Goal: Information Seeking & Learning: Check status

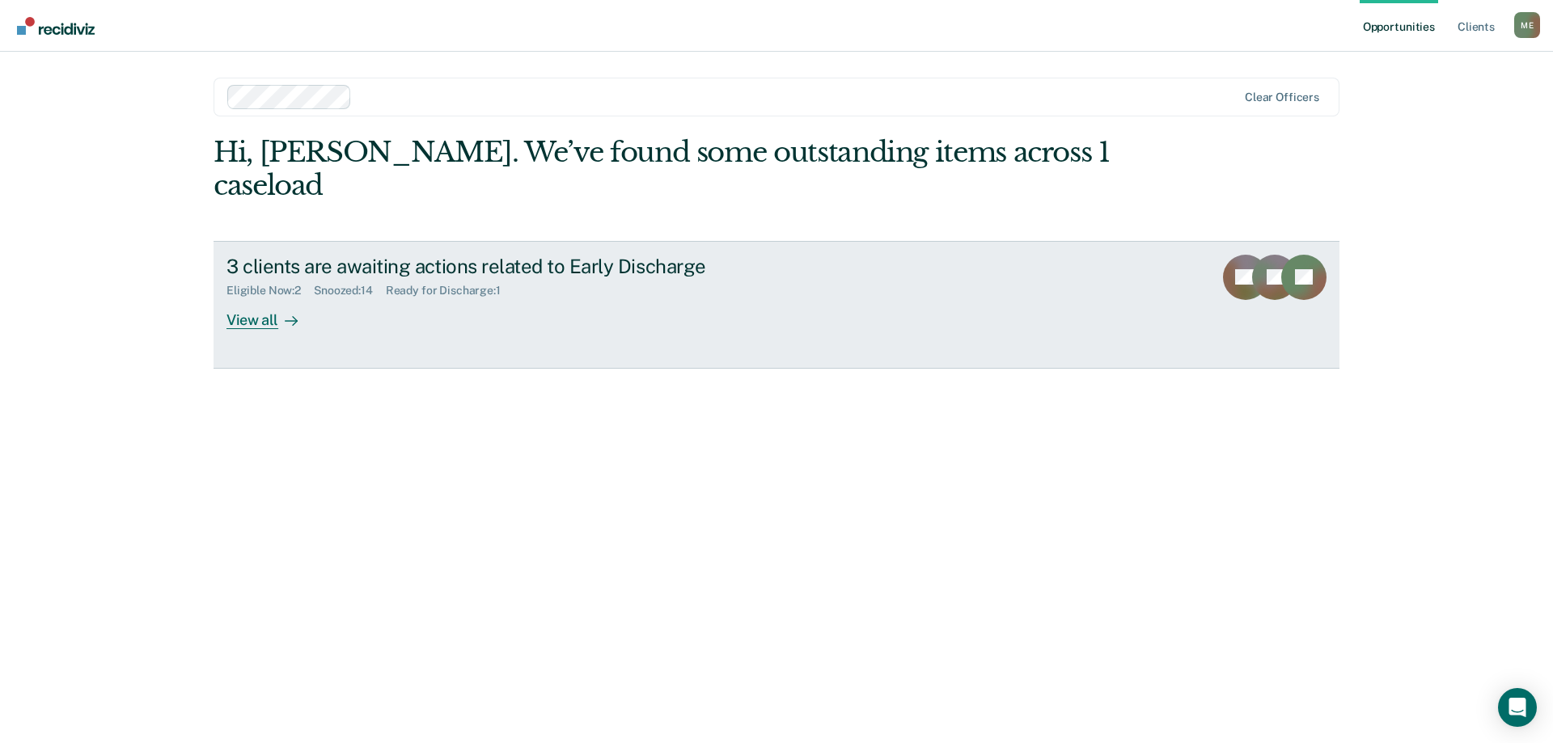
click at [253, 298] on div "View all" at bounding box center [271, 314] width 91 height 32
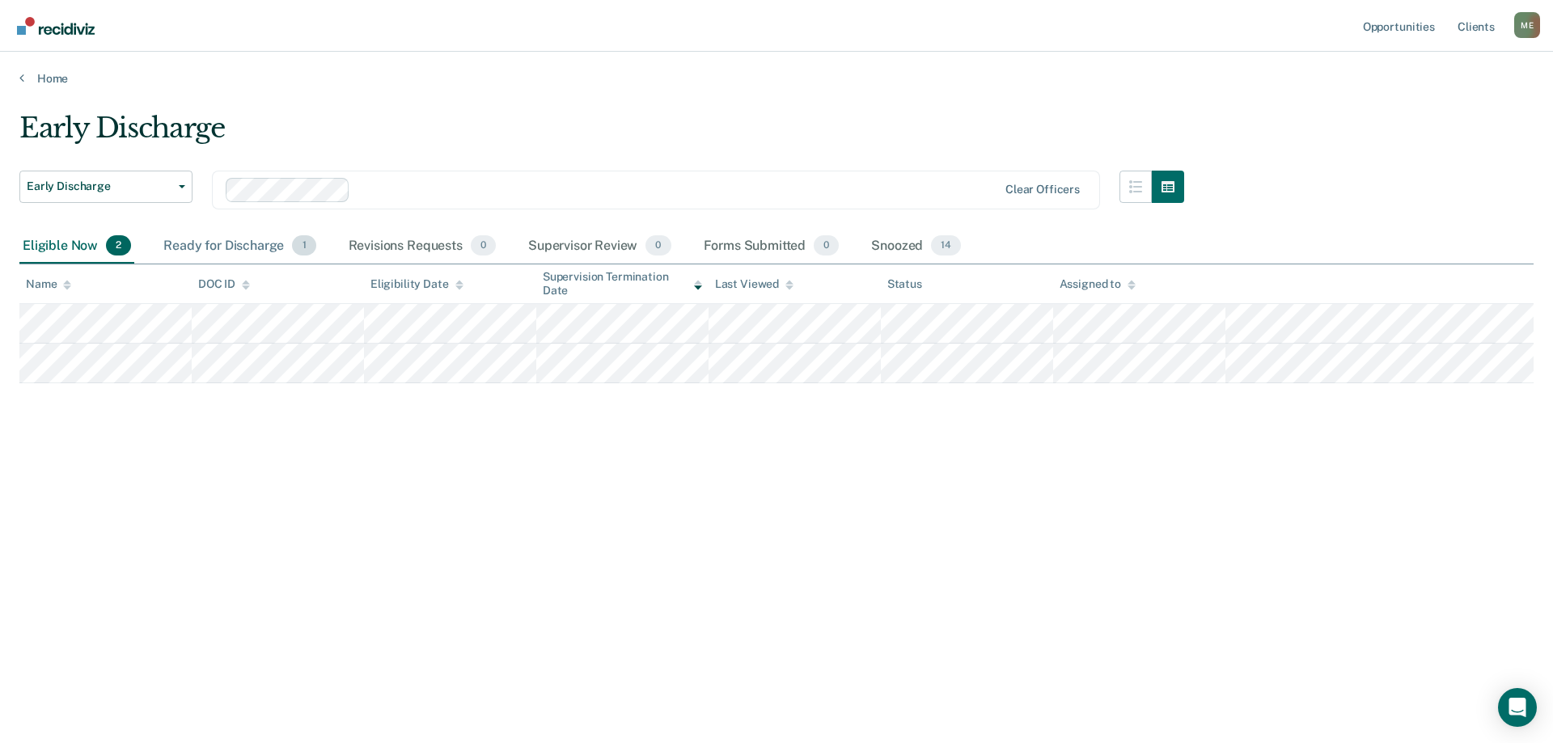
click at [222, 243] on div "Ready for Discharge 1" at bounding box center [239, 247] width 159 height 36
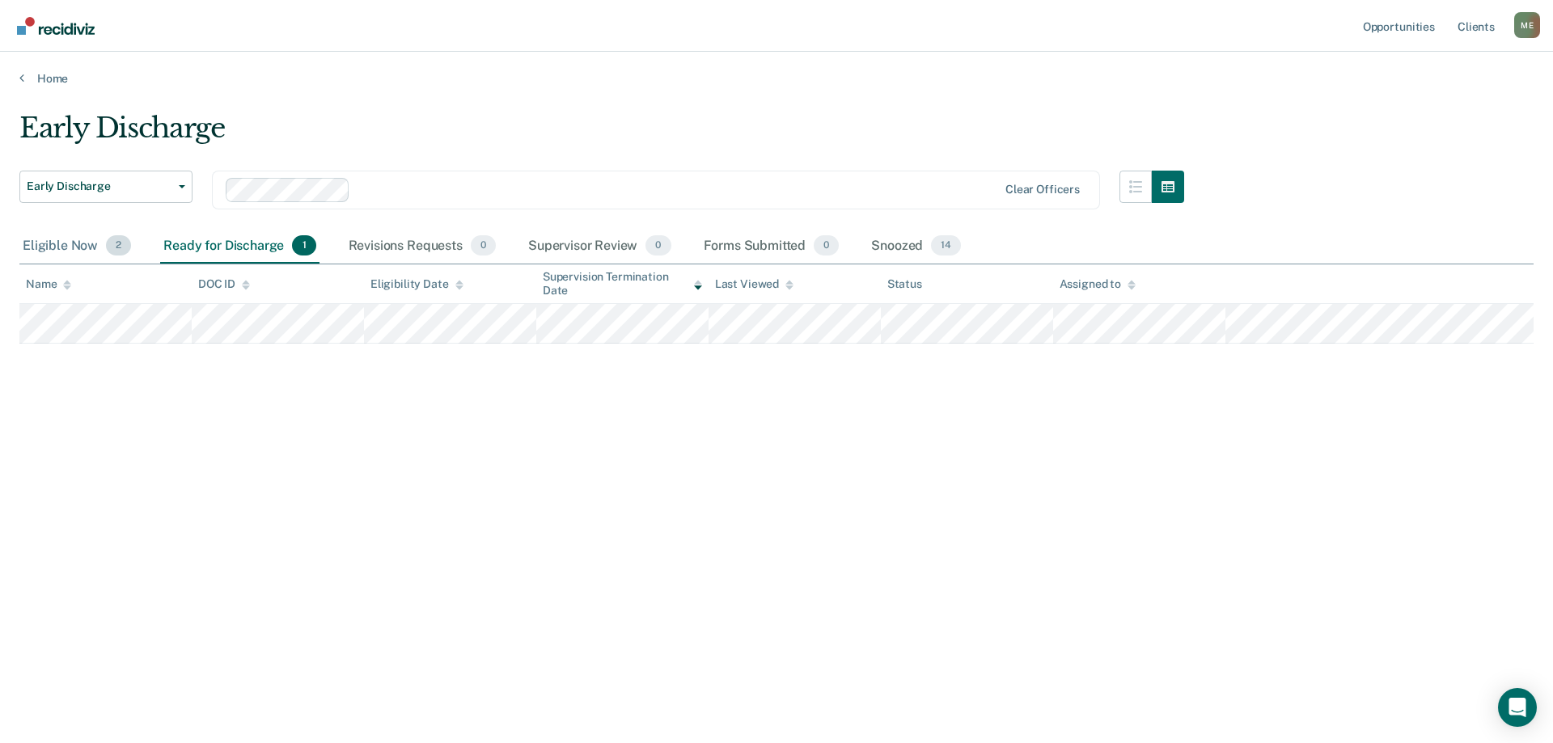
click at [87, 247] on div "Eligible Now 2" at bounding box center [76, 247] width 115 height 36
